Goal: Check status: Check status

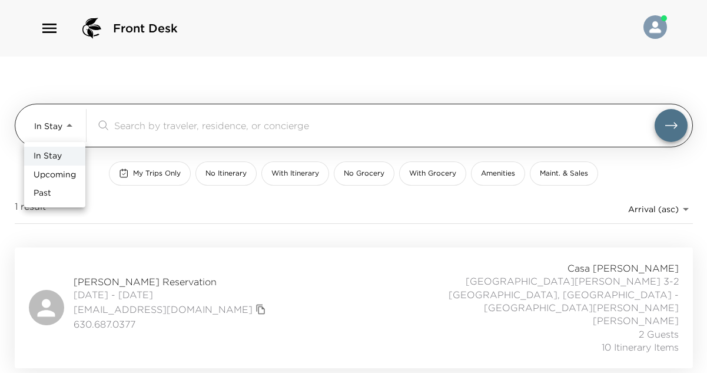
click at [67, 125] on body "Front Desk In Stay In-Stay ​ My Trips Only No Itinerary With Itinerary No Groce…" at bounding box center [353, 186] width 707 height 373
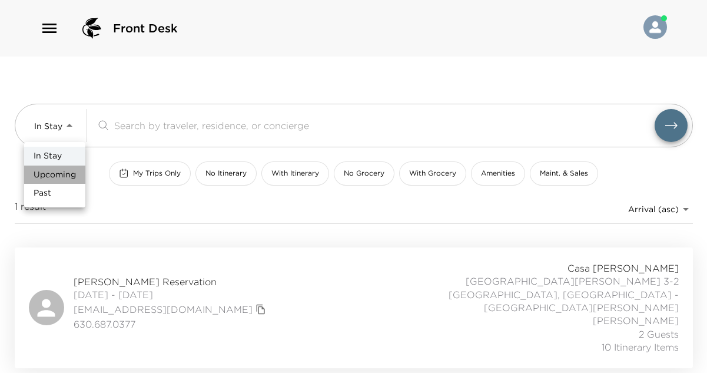
click at [62, 181] on li "Upcoming" at bounding box center [54, 174] width 61 height 19
type input "Upcoming"
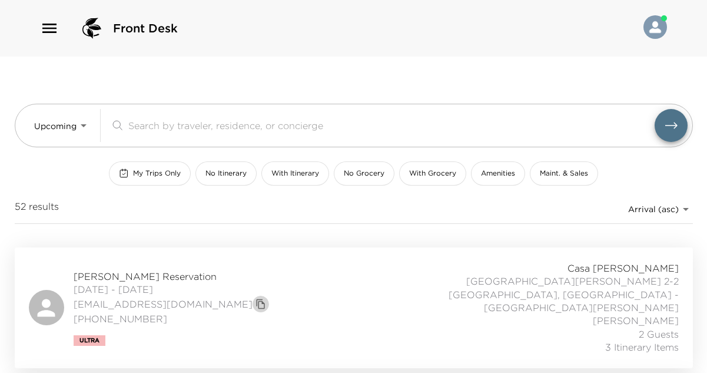
click at [256, 298] on icon "copy primary member email" at bounding box center [261, 303] width 11 height 11
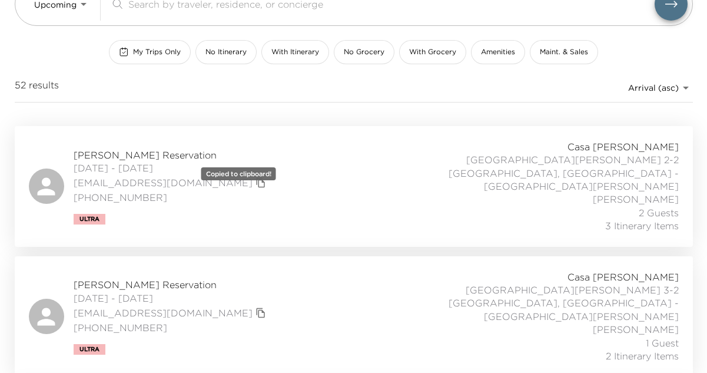
scroll to position [123, 0]
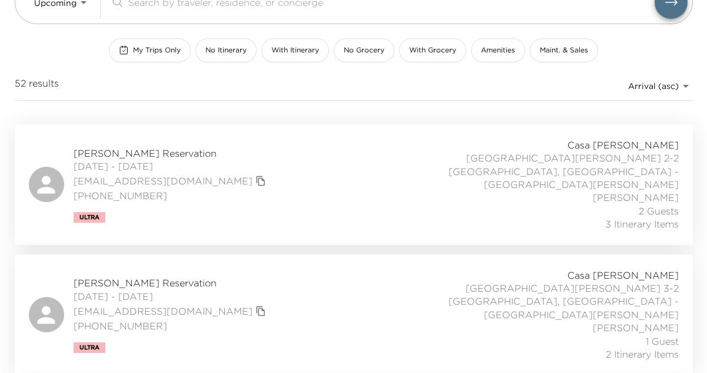
click at [256, 176] on icon "copy primary member email" at bounding box center [260, 181] width 8 height 10
click at [167, 147] on span "[PERSON_NAME] Reservation" at bounding box center [171, 153] width 195 height 13
click at [108, 276] on span "[PERSON_NAME] Reservation" at bounding box center [171, 282] width 195 height 13
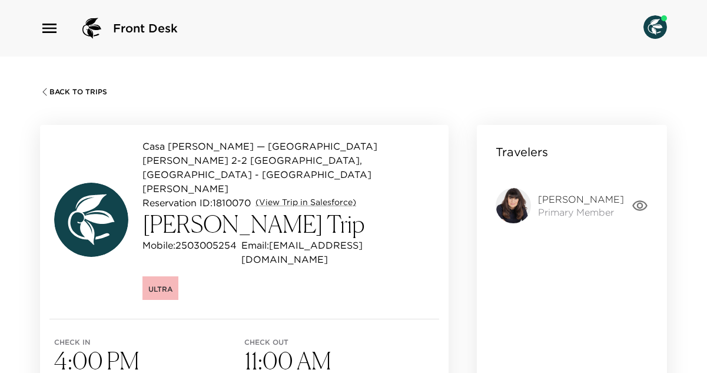
drag, startPoint x: 337, startPoint y: 193, endPoint x: 144, endPoint y: 199, distance: 192.6
click at [144, 210] on h3 "[PERSON_NAME] Trip" at bounding box center [288, 224] width 292 height 28
copy h3 "[PERSON_NAME] Trip"
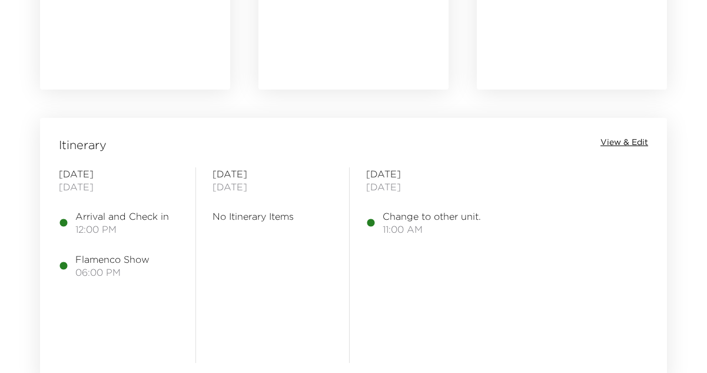
click at [623, 138] on span "View & Edit" at bounding box center [624, 143] width 48 height 12
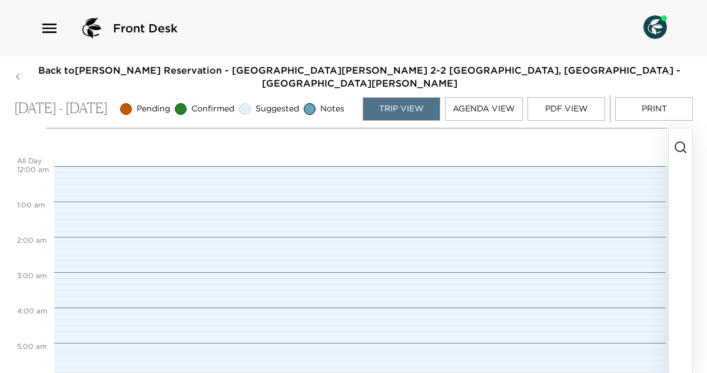
scroll to position [424, 0]
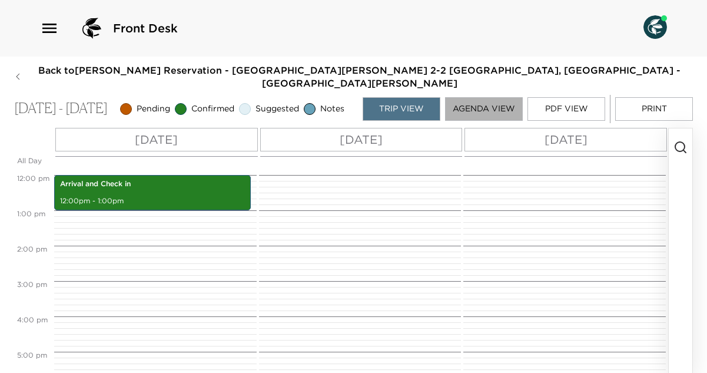
click at [502, 97] on button "Agenda View" at bounding box center [484, 109] width 78 height 24
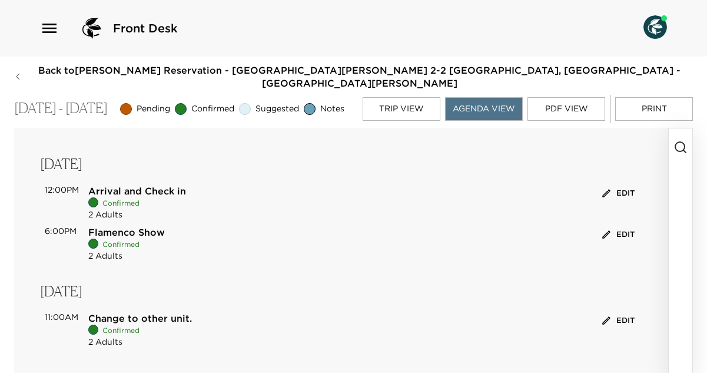
click at [424, 97] on button "Trip View" at bounding box center [402, 109] width 78 height 24
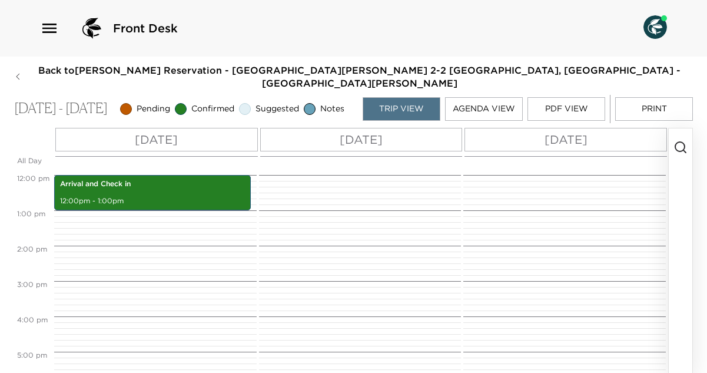
click at [561, 97] on button "PDF View" at bounding box center [566, 109] width 78 height 24
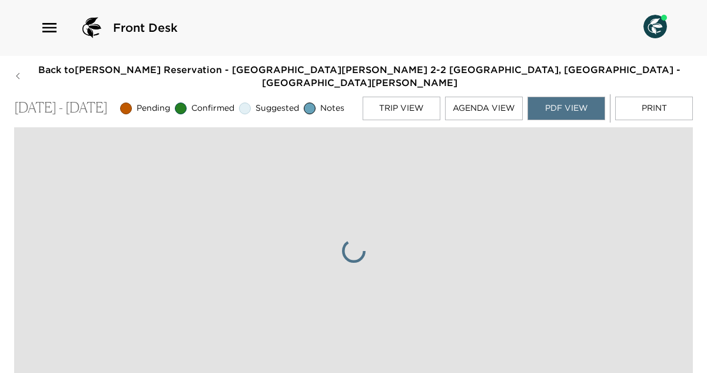
scroll to position [0, 0]
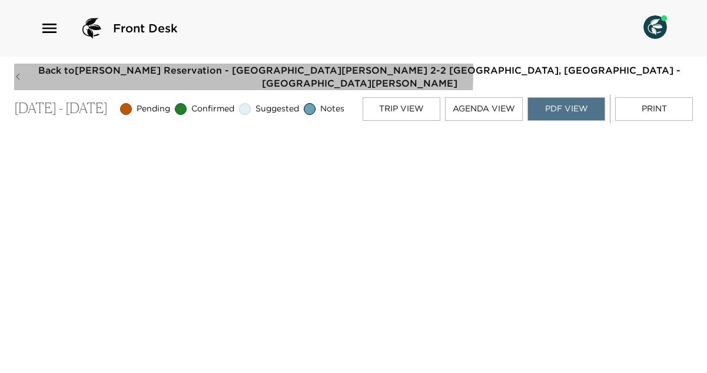
click at [42, 69] on span "Back to Camille Saltman Reservation - Casa Oller Apartment 2-2 Barcelona, Spain…" at bounding box center [359, 77] width 666 height 26
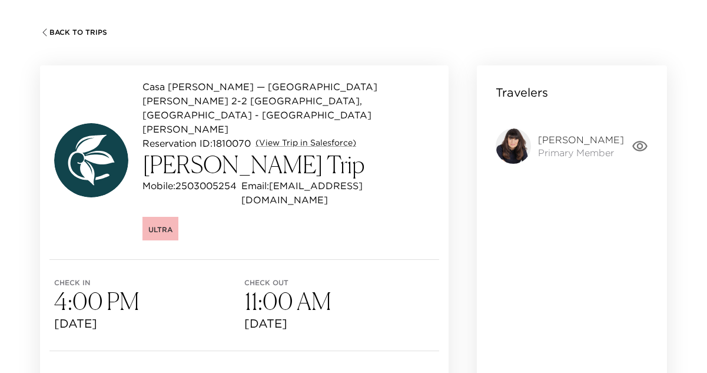
scroll to position [49, 0]
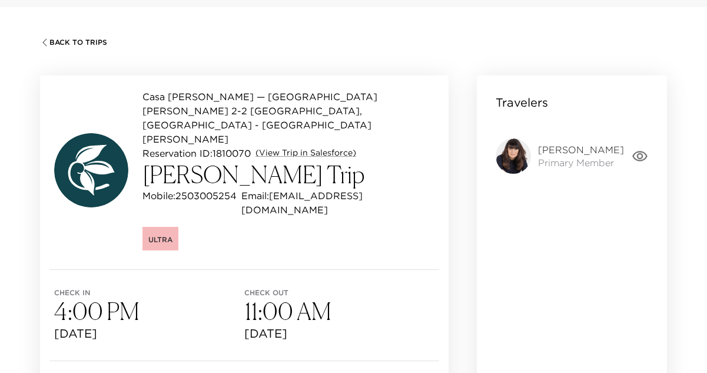
click at [598, 162] on span "Primary Member" at bounding box center [581, 162] width 86 height 13
click at [640, 154] on icon "button" at bounding box center [639, 156] width 15 height 11
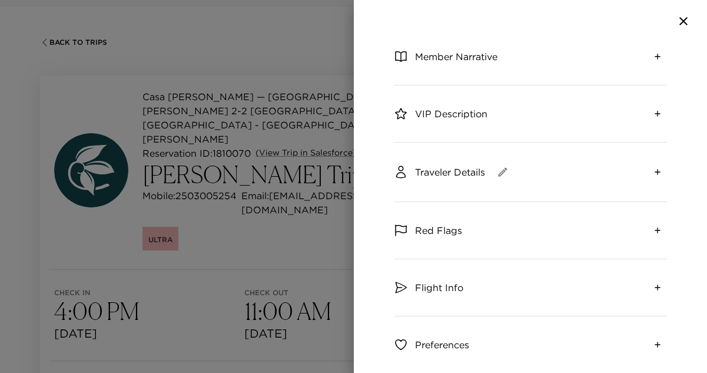
scroll to position [139, 0]
click at [656, 290] on icon "expand" at bounding box center [657, 285] width 9 height 9
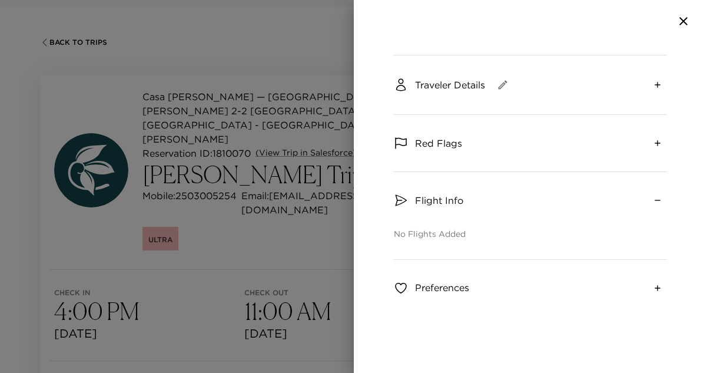
scroll to position [224, 0]
click at [191, 232] on div at bounding box center [353, 186] width 707 height 373
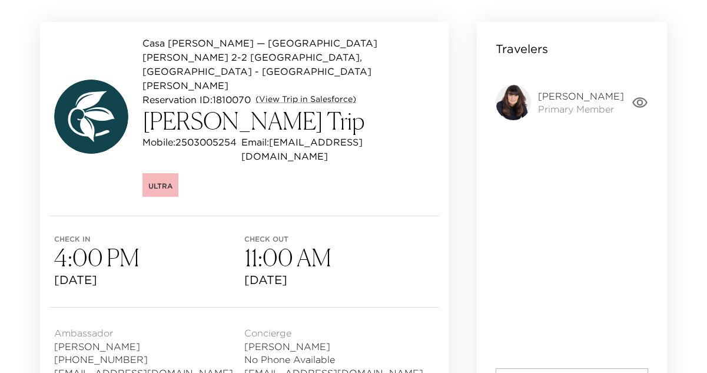
scroll to position [0, 0]
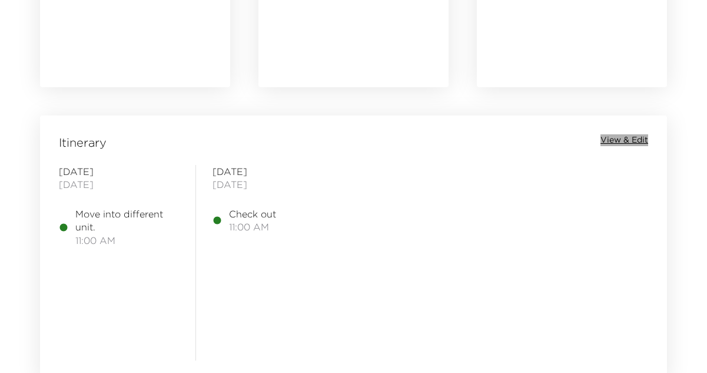
click at [622, 138] on span "View & Edit" at bounding box center [624, 140] width 48 height 12
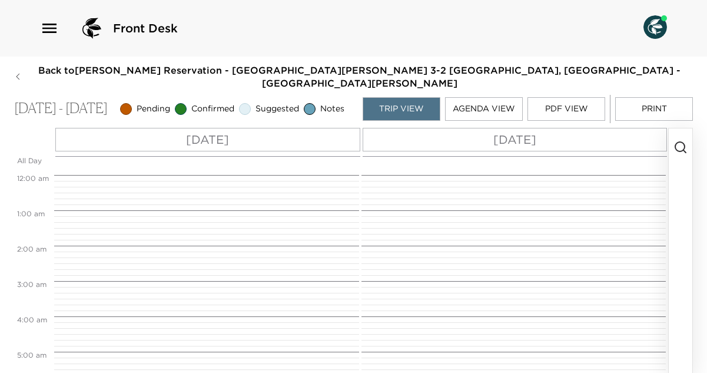
scroll to position [389, 0]
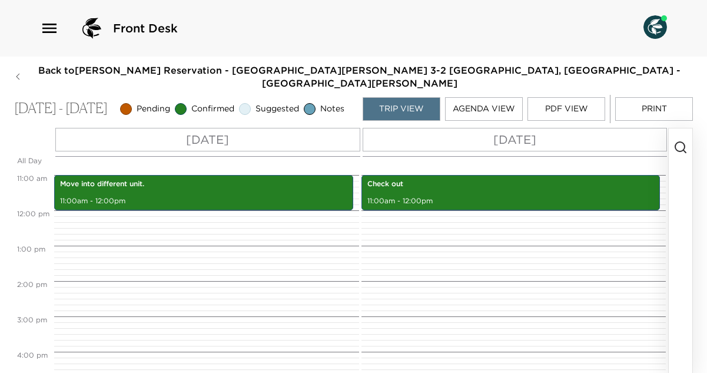
click at [572, 97] on button "PDF View" at bounding box center [566, 109] width 78 height 24
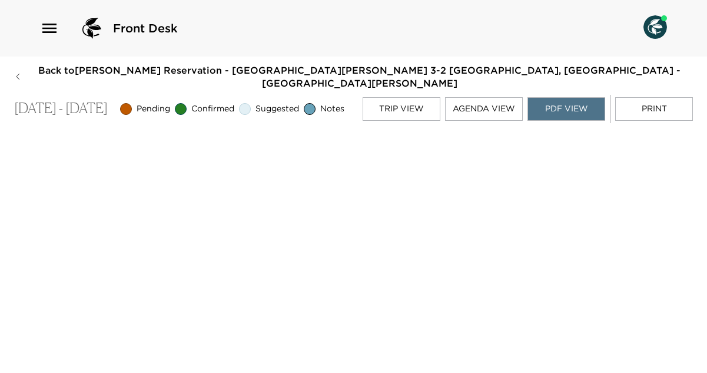
click at [413, 107] on button "Trip View" at bounding box center [402, 109] width 78 height 24
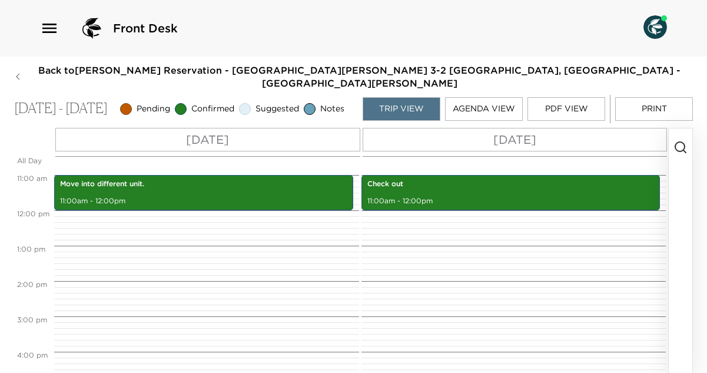
click at [29, 68] on span "Back to Camille Saltman Reservation - Casa Oller Apartment 3-2 Barcelona, Spain…" at bounding box center [359, 77] width 666 height 26
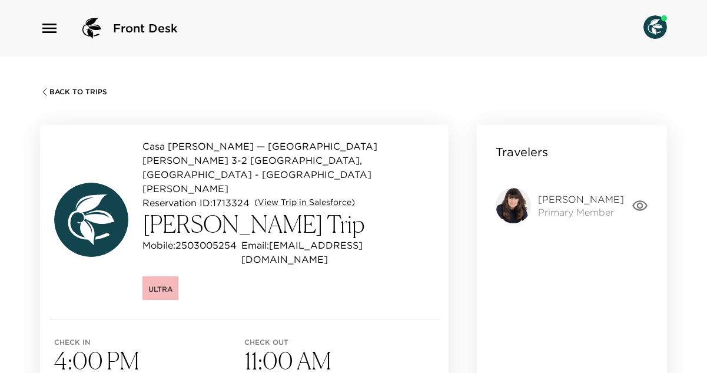
click at [641, 204] on icon "button" at bounding box center [640, 205] width 16 height 16
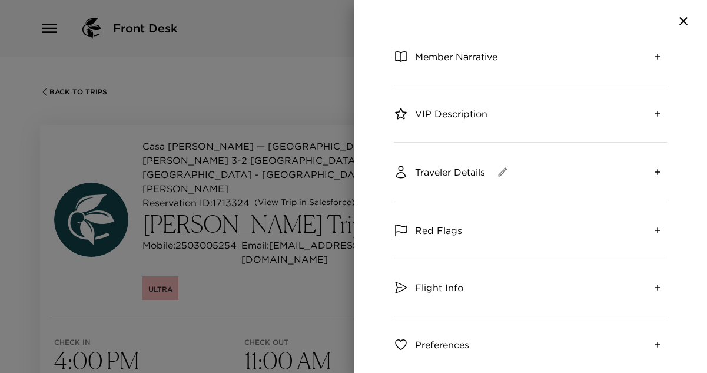
scroll to position [138, 0]
click at [663, 286] on button "expand" at bounding box center [657, 286] width 19 height 19
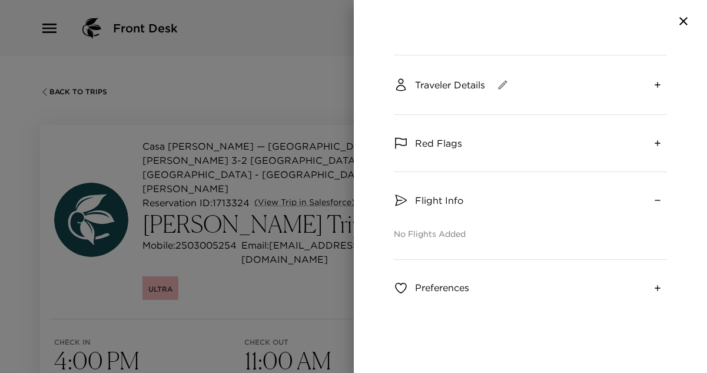
scroll to position [224, 0]
